Goal: Entertainment & Leisure: Consume media (video, audio)

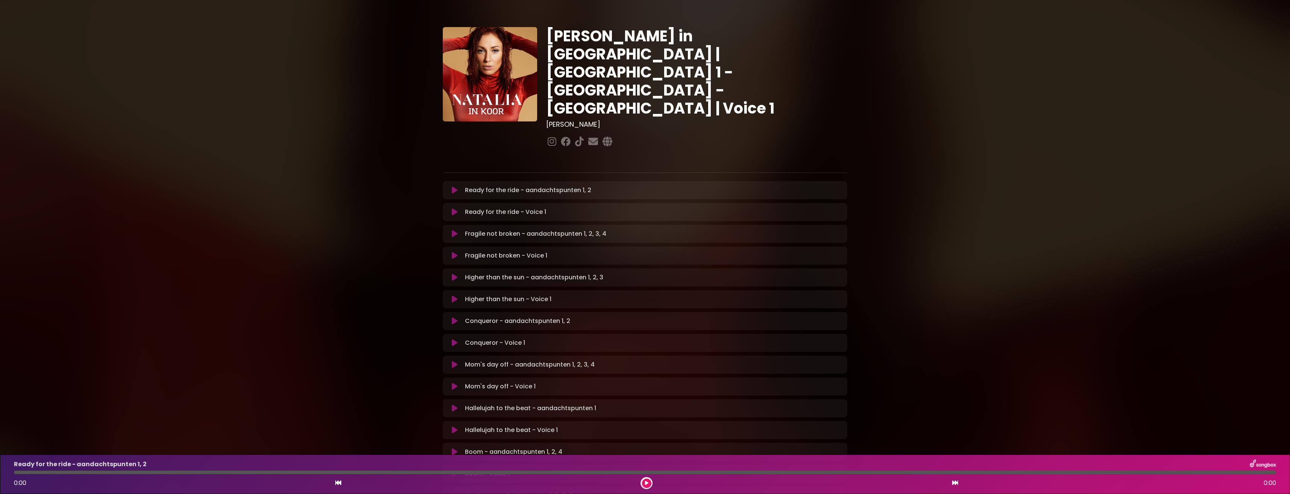
click at [460, 186] on button at bounding box center [454, 190] width 15 height 8
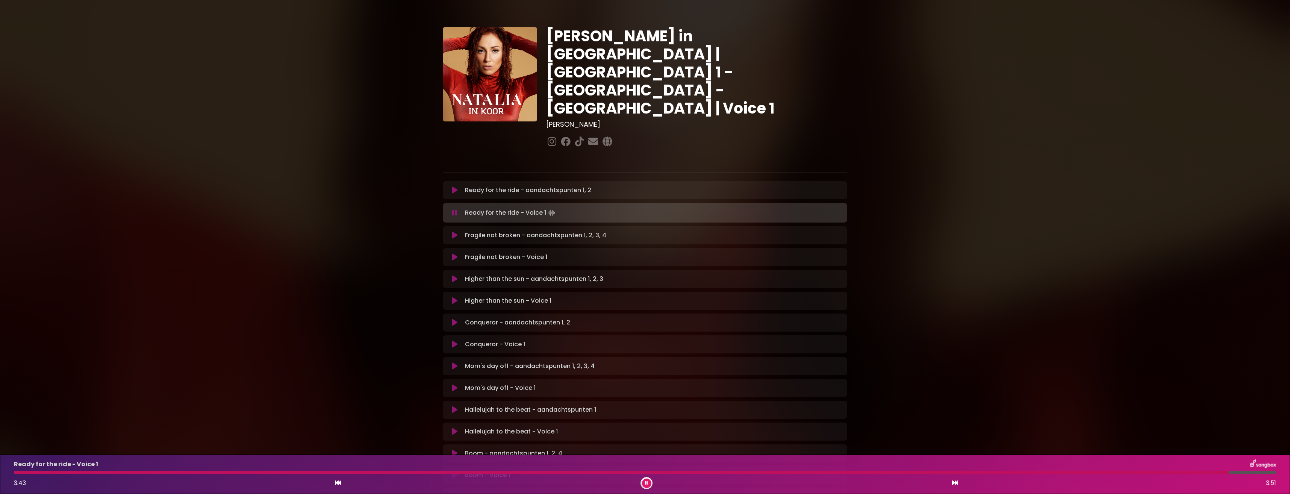
click at [645, 483] on button at bounding box center [646, 483] width 9 height 9
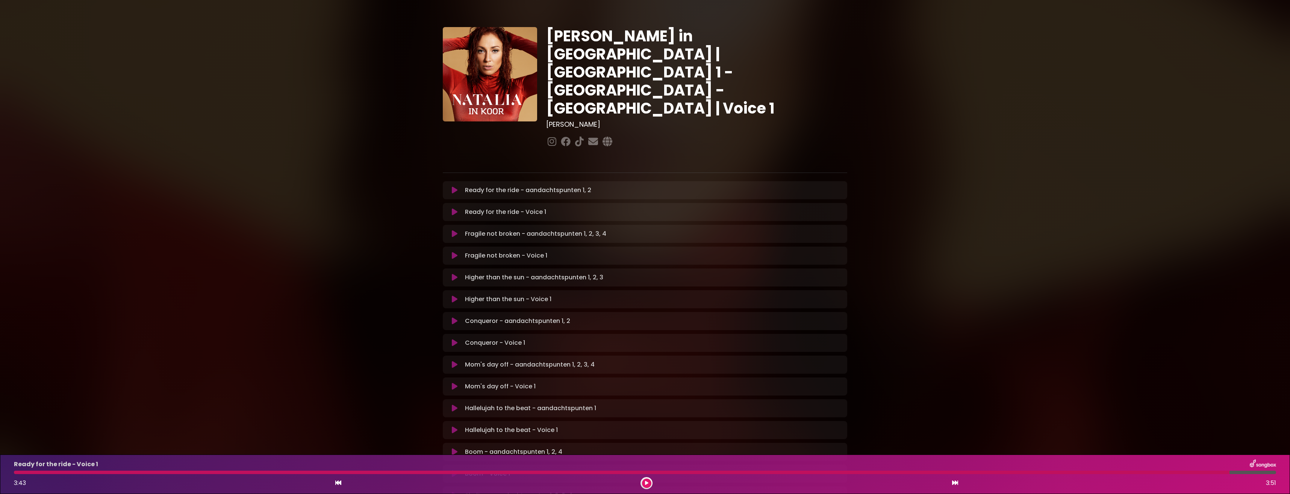
click at [455, 230] on icon at bounding box center [455, 234] width 6 height 8
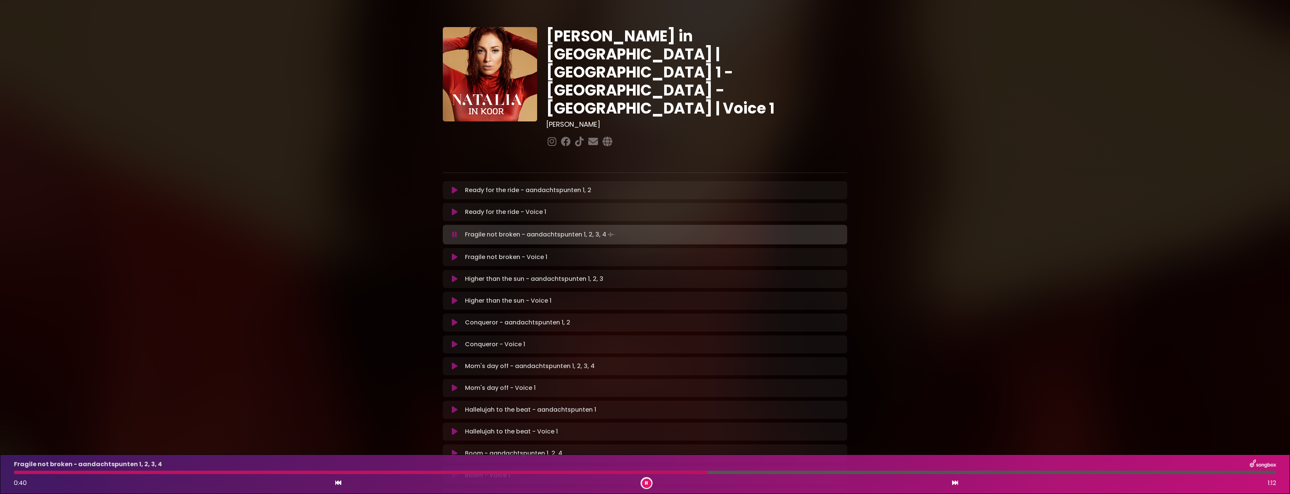
click at [650, 484] on button at bounding box center [646, 483] width 9 height 9
drag, startPoint x: 651, startPoint y: 483, endPoint x: 654, endPoint y: 487, distance: 4.8
click at [654, 487] on div "0:40 1:12" at bounding box center [644, 483] width 1271 height 12
click at [648, 485] on icon at bounding box center [646, 483] width 3 height 5
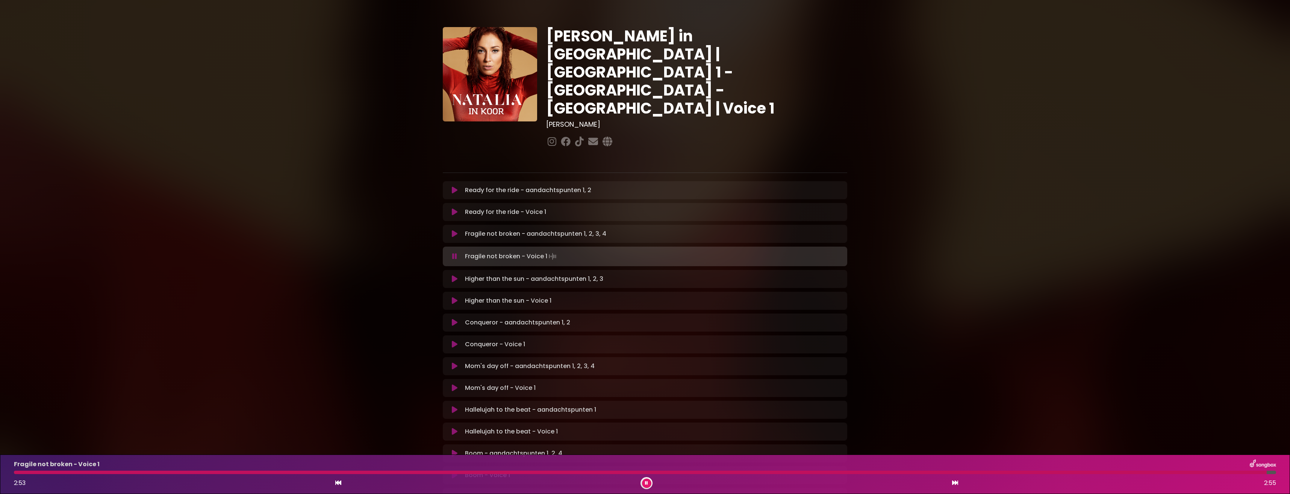
click at [645, 480] on button at bounding box center [646, 483] width 9 height 9
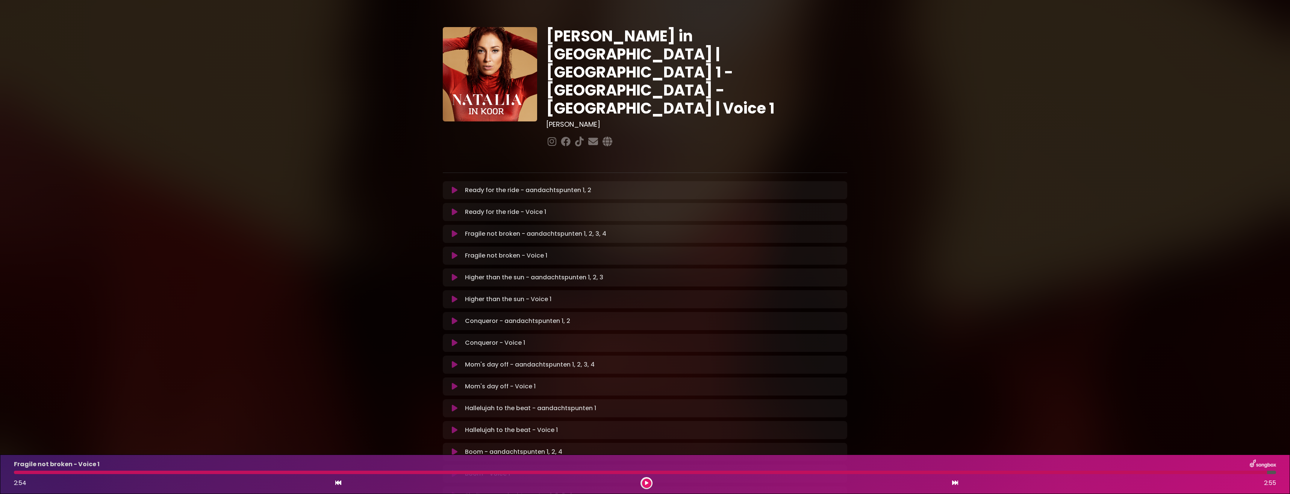
click at [458, 274] on button at bounding box center [454, 278] width 15 height 8
click at [648, 481] on button at bounding box center [646, 483] width 9 height 9
click at [455, 317] on icon at bounding box center [455, 321] width 6 height 8
click at [646, 484] on icon at bounding box center [646, 483] width 5 height 5
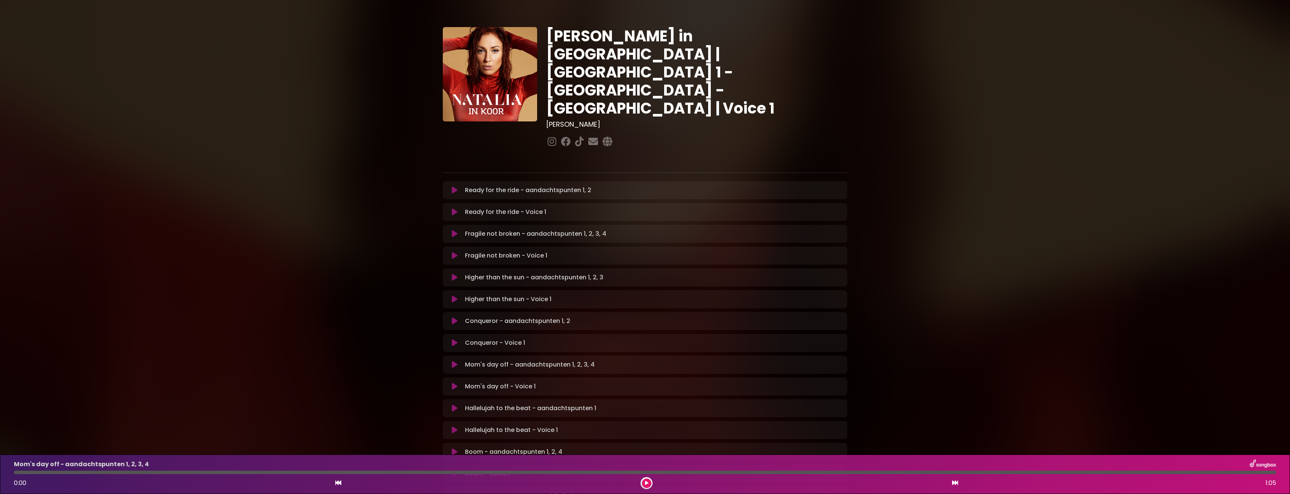
click at [646, 484] on icon at bounding box center [646, 483] width 5 height 5
click at [646, 484] on icon at bounding box center [646, 483] width 3 height 5
click at [453, 361] on icon at bounding box center [454, 365] width 7 height 8
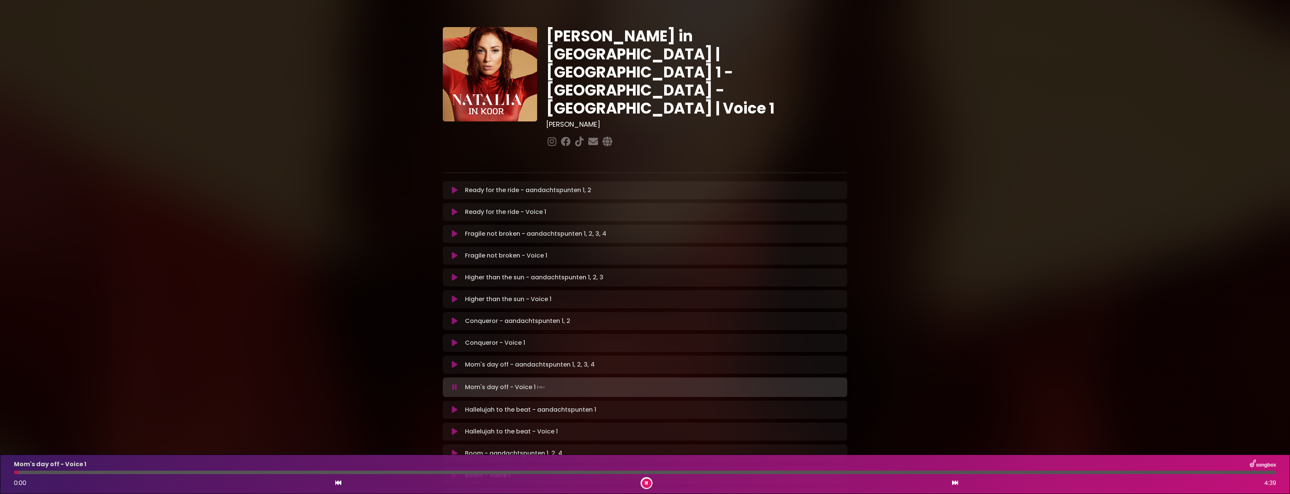
click at [639, 482] on div "0:00 4:39" at bounding box center [644, 483] width 1271 height 12
click at [648, 482] on button at bounding box center [646, 483] width 9 height 9
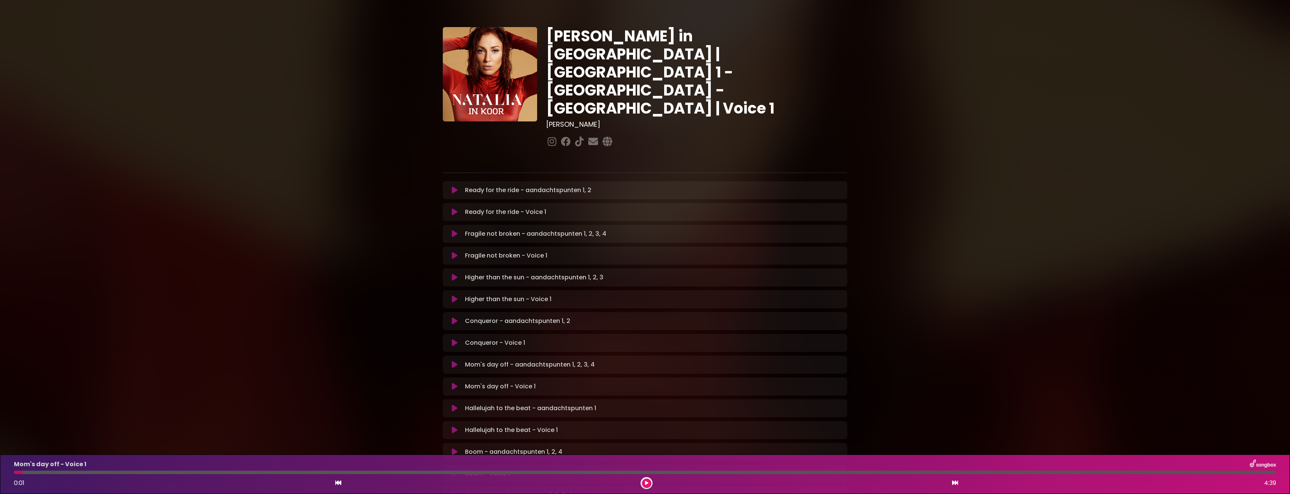
click at [453, 361] on icon at bounding box center [455, 365] width 6 height 8
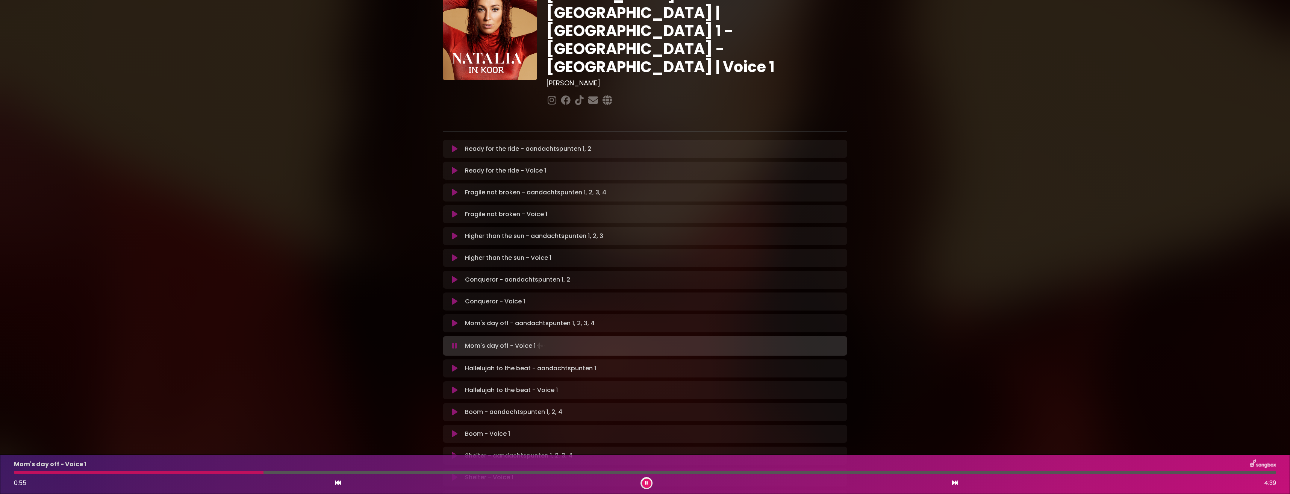
scroll to position [75, 0]
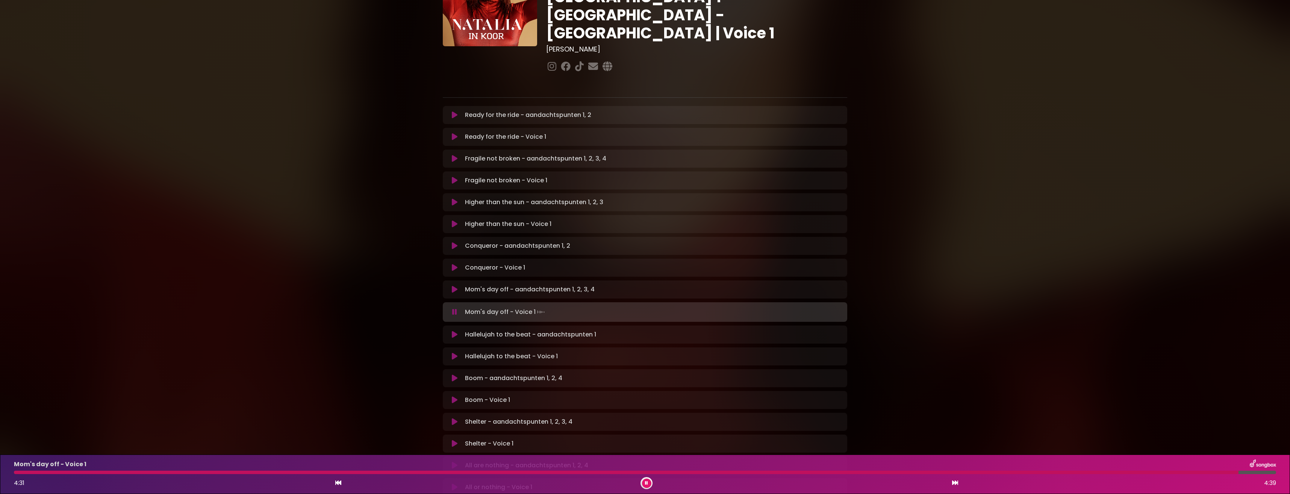
click at [1088, 473] on div at bounding box center [626, 472] width 1225 height 3
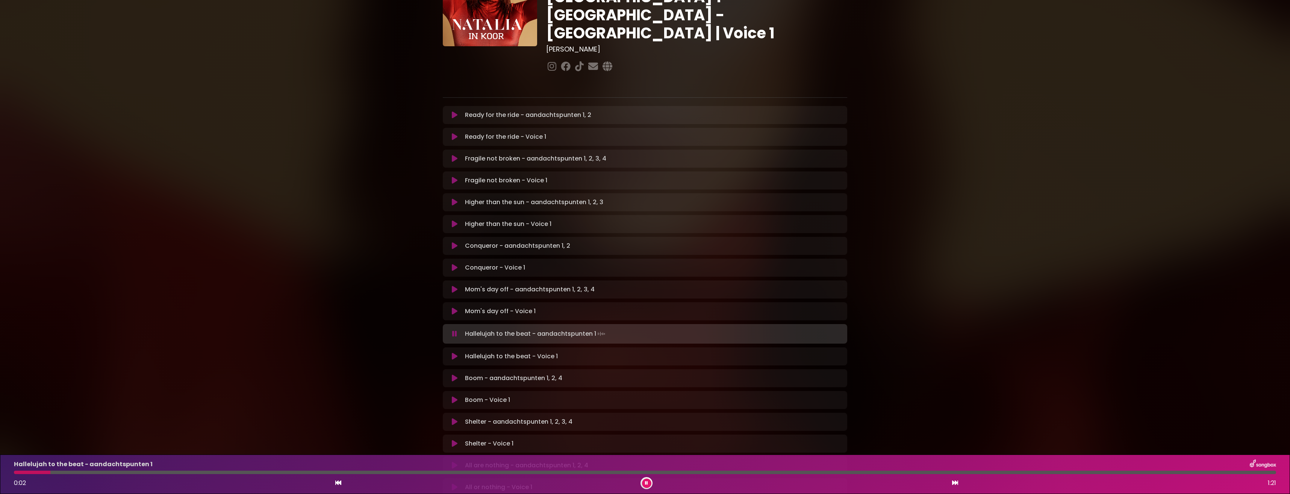
click at [643, 480] on button at bounding box center [646, 483] width 9 height 9
